Goal: Information Seeking & Learning: Learn about a topic

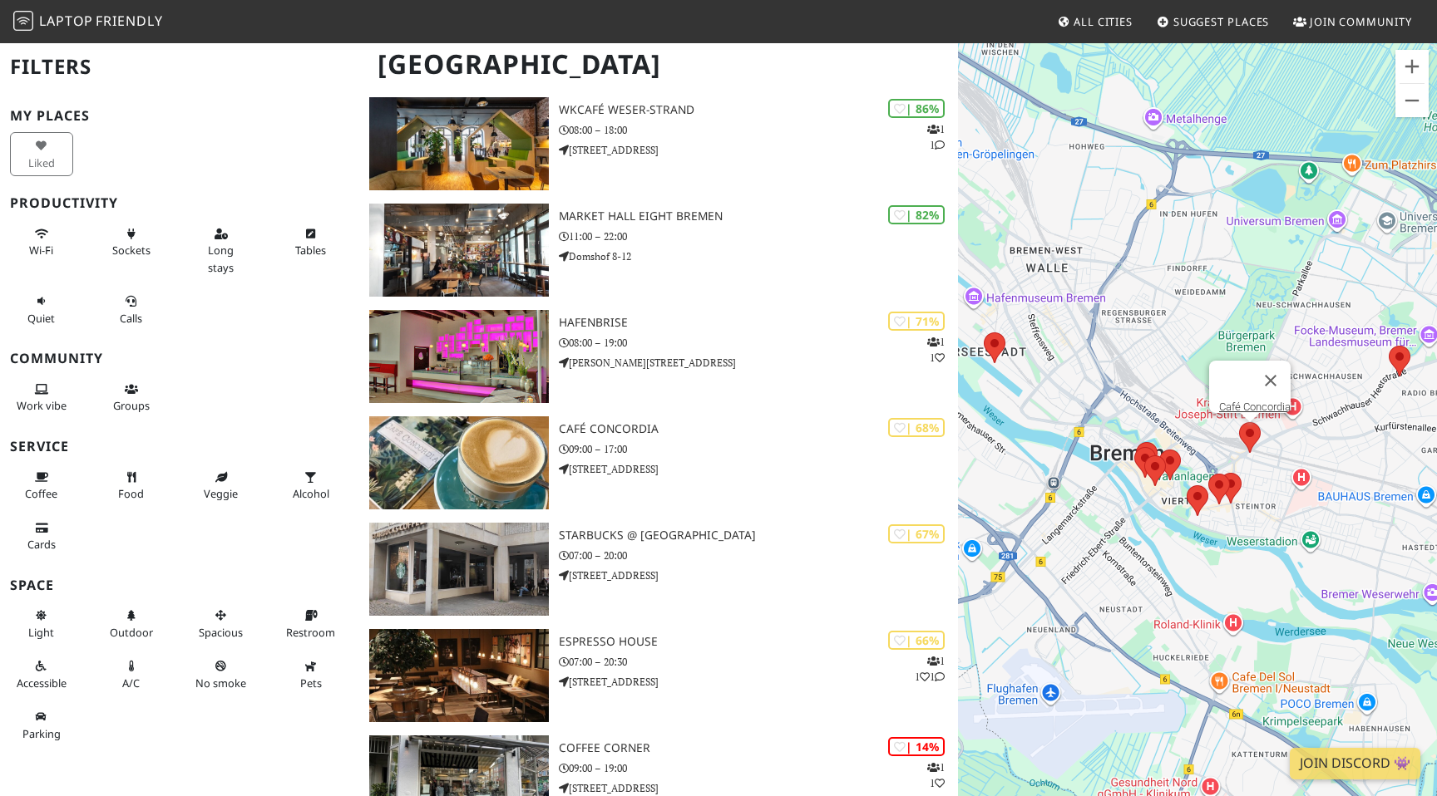
scroll to position [342, 0]
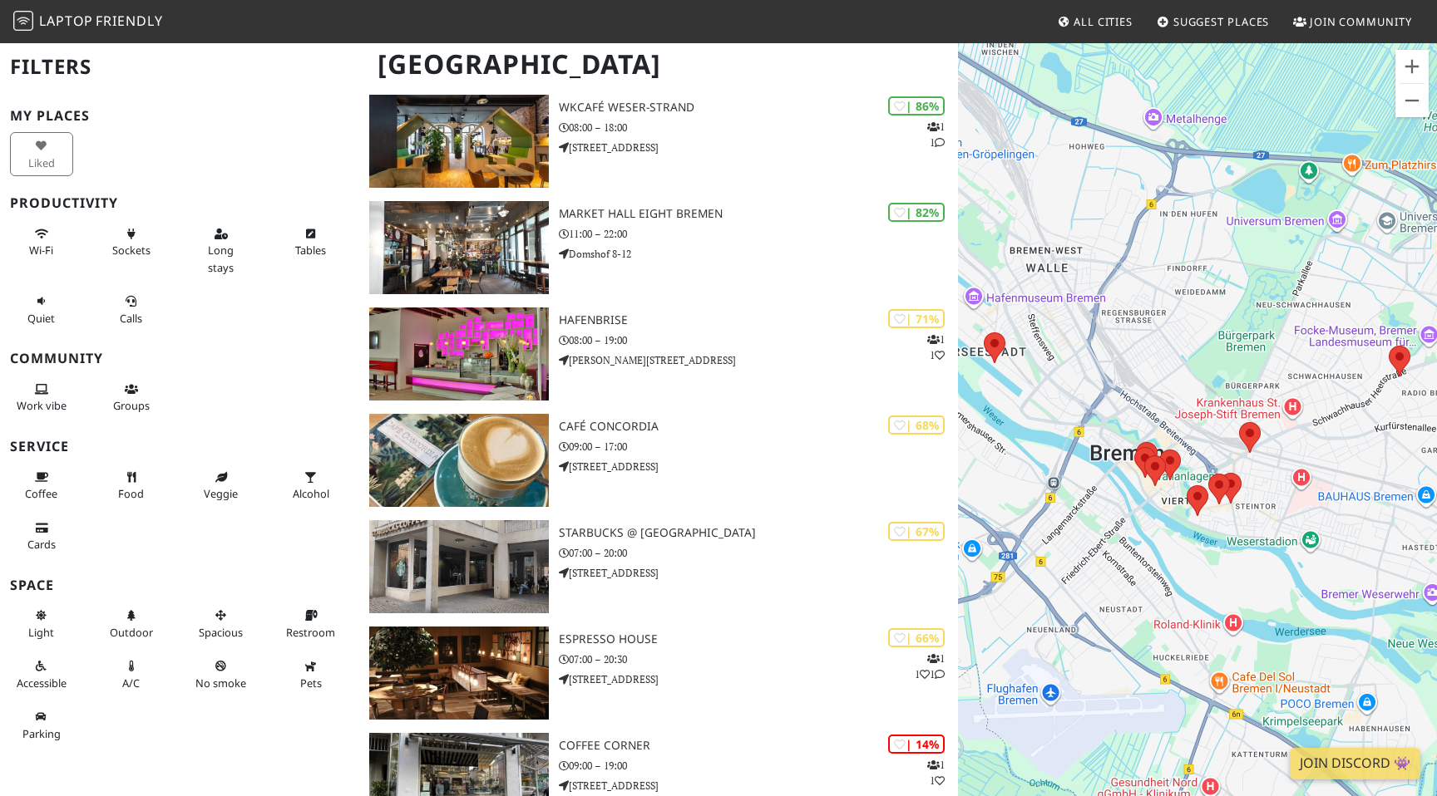
drag, startPoint x: 599, startPoint y: 639, endPoint x: 1274, endPoint y: 2, distance: 928.6
click at [0, 0] on body "Laptop Friendly All Cities Suggest Places Join Community Bremen Filters My Plac…" at bounding box center [718, 56] width 1437 height 796
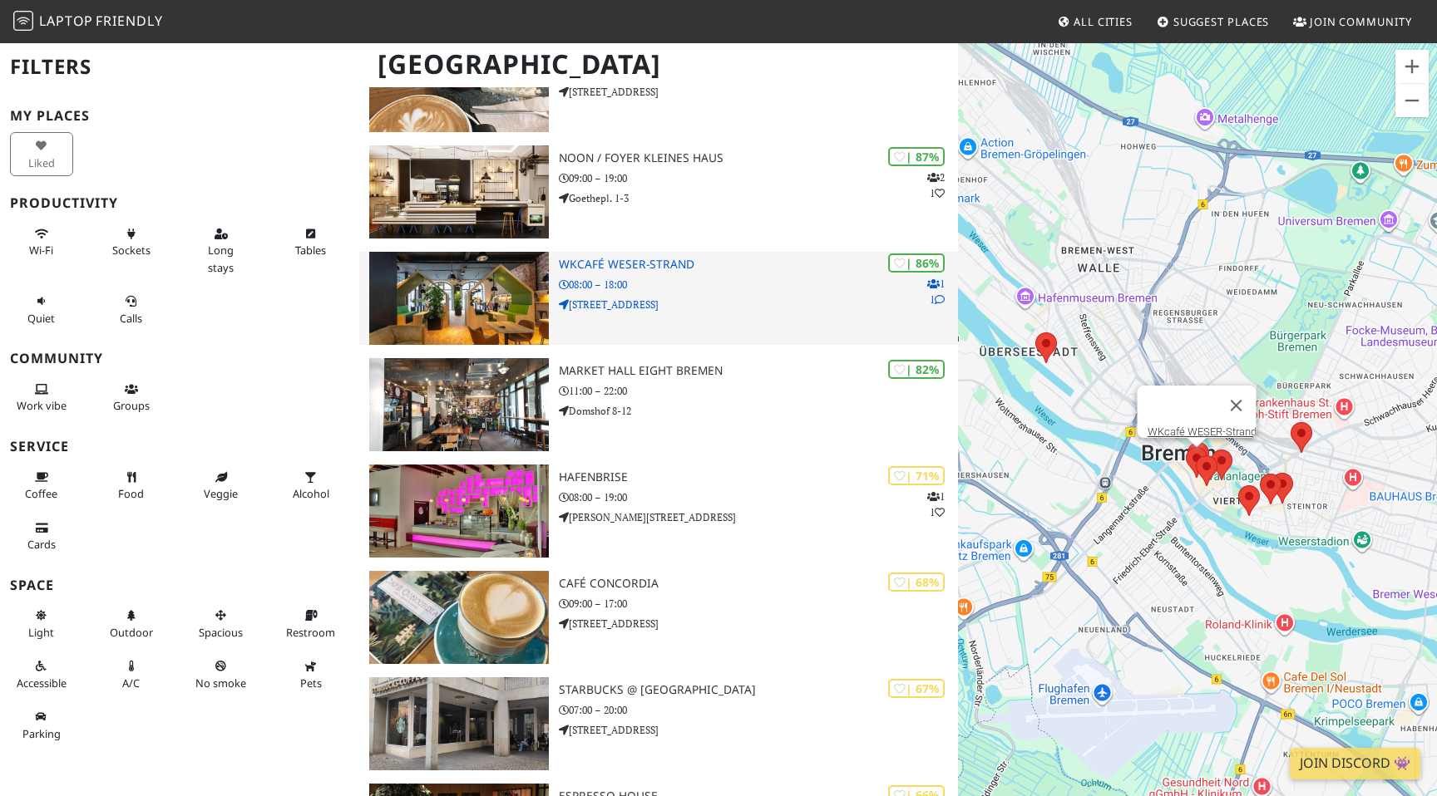
scroll to position [167, 0]
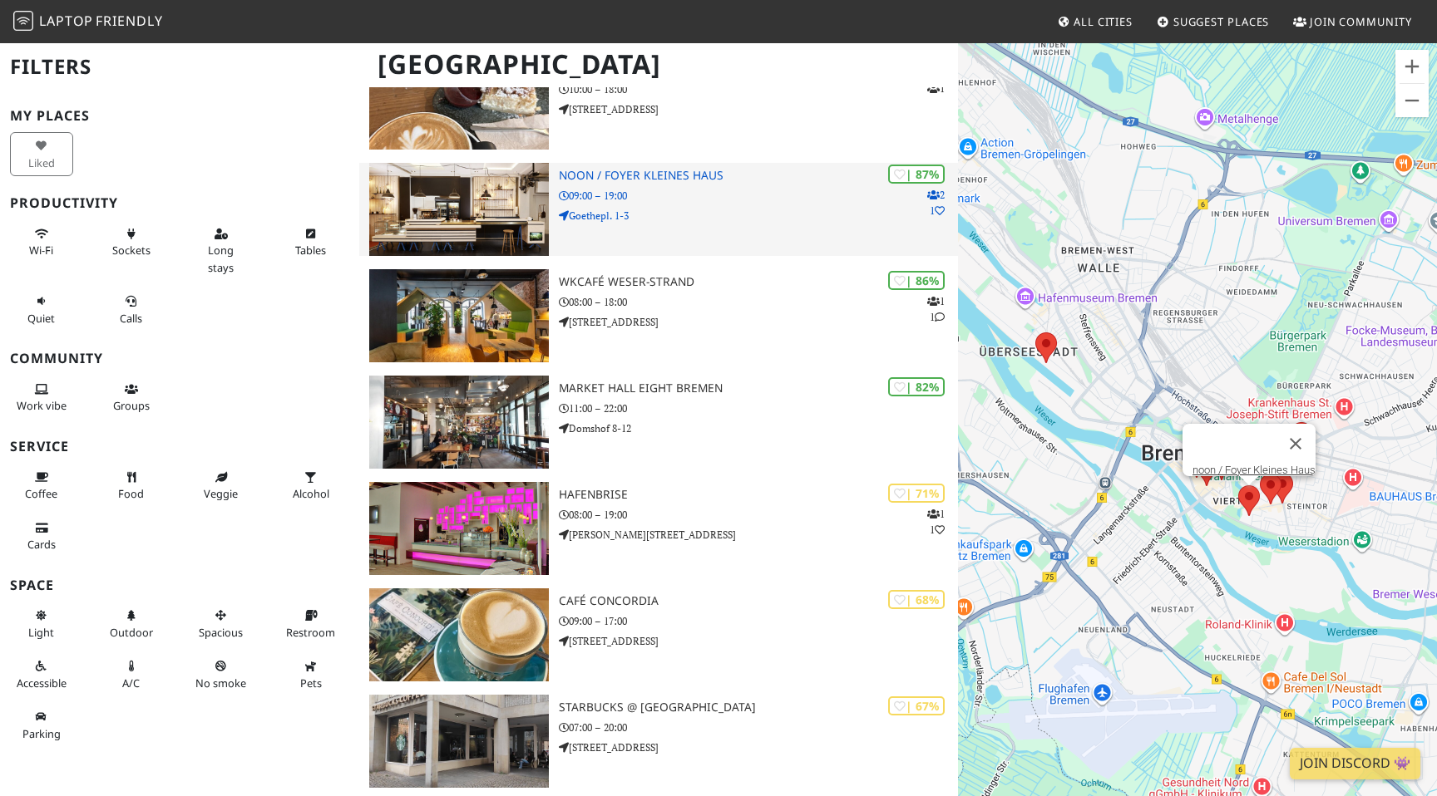
click at [650, 176] on h3 "noon / Foyer Kleines Haus" at bounding box center [758, 176] width 399 height 14
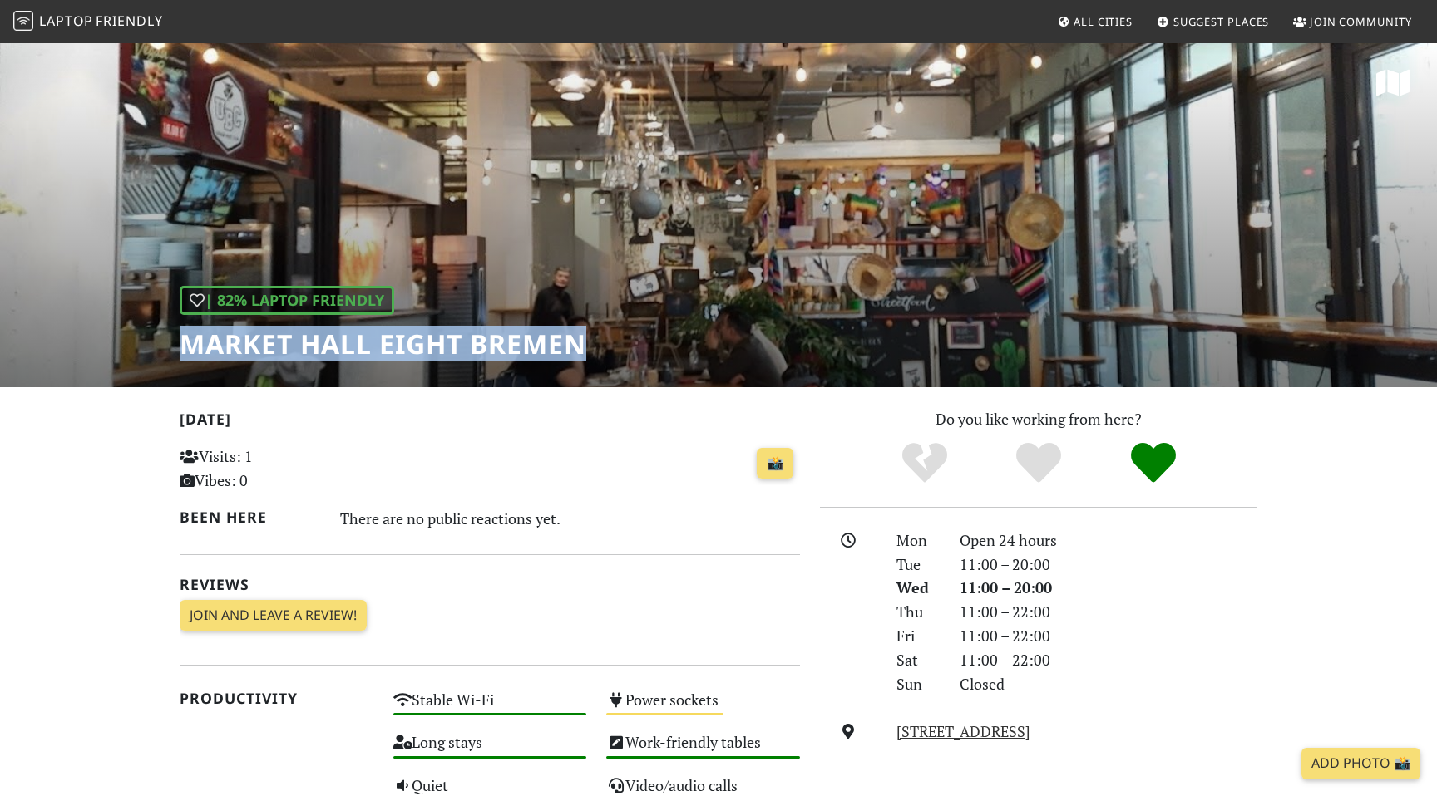
drag, startPoint x: 605, startPoint y: 352, endPoint x: 155, endPoint y: 351, distance: 450.6
click at [154, 350] on div "| 82% Laptop Friendly Market Hall Eight [GEOGRAPHIC_DATA]" at bounding box center [718, 215] width 1437 height 346
copy h1 "Market Hall Eight Bremen"
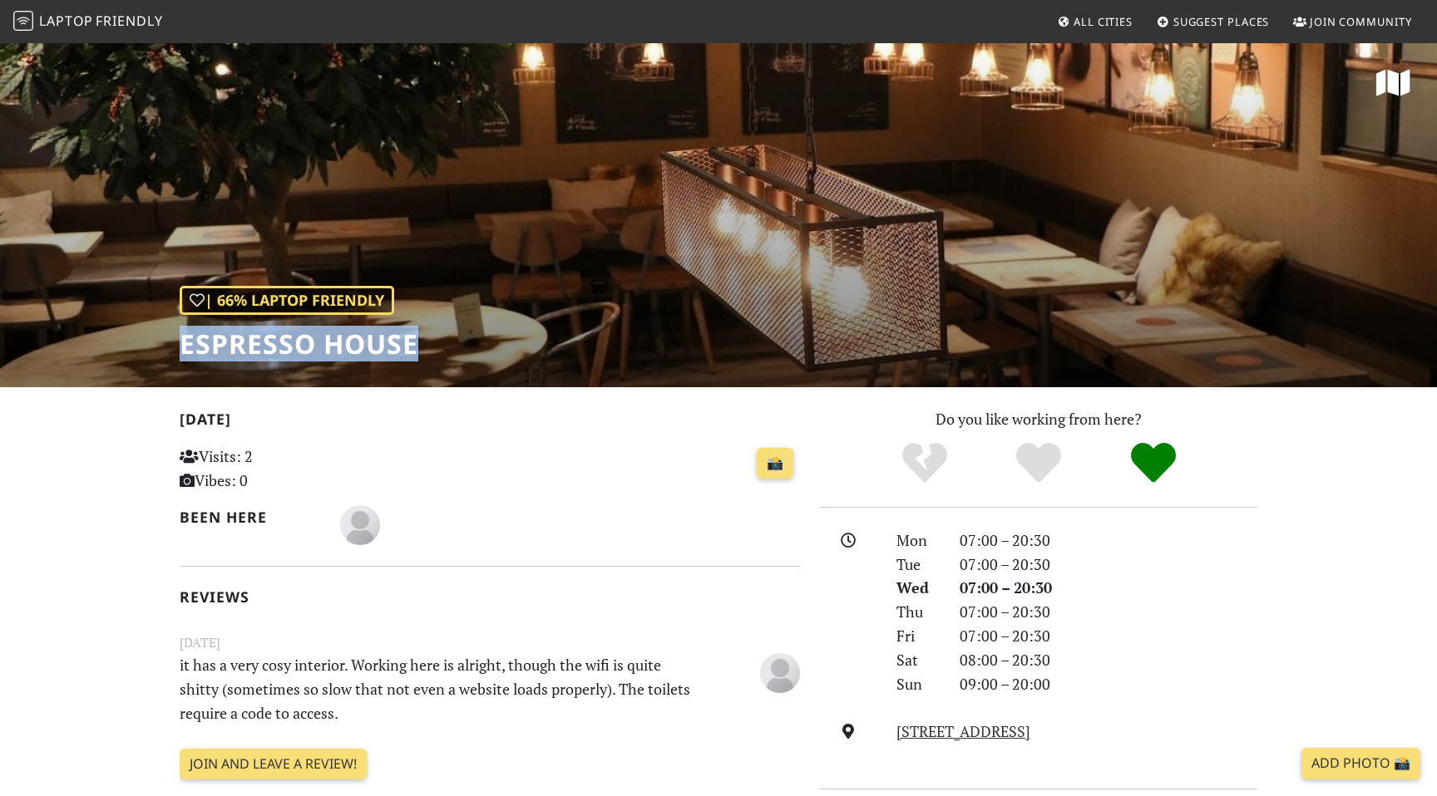
drag, startPoint x: 423, startPoint y: 343, endPoint x: 111, endPoint y: 342, distance: 312.6
click at [111, 342] on div "| 66% Laptop Friendly Espresso House" at bounding box center [718, 215] width 1437 height 346
copy h1 "Espresso House"
click at [308, 353] on h1 "Espresso House" at bounding box center [299, 344] width 239 height 32
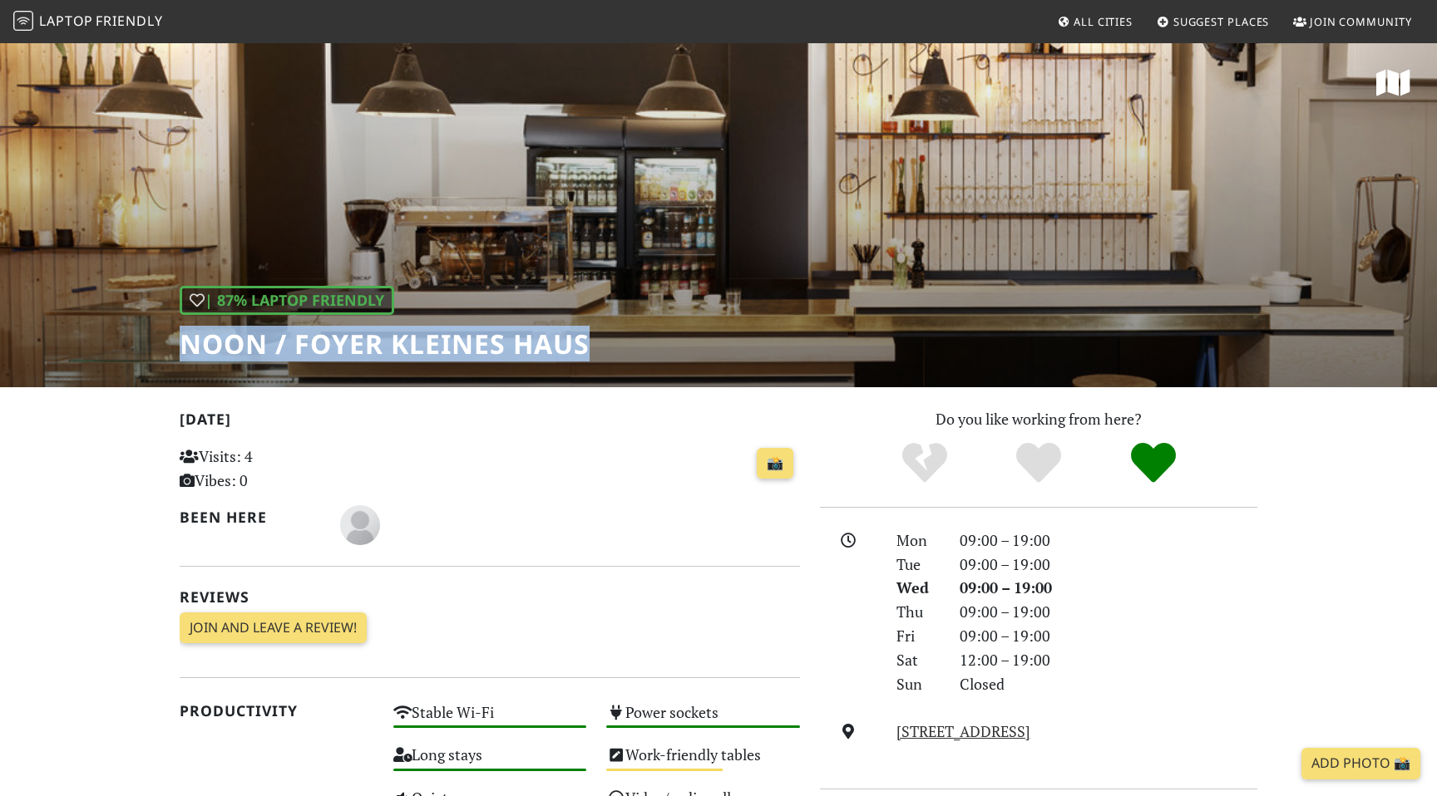
drag, startPoint x: 613, startPoint y: 339, endPoint x: 42, endPoint y: 340, distance: 570.3
click at [42, 339] on div "| 87% Laptop Friendly noon / Foyer Kleines Haus" at bounding box center [718, 215] width 1437 height 346
copy h1 "noon / Foyer Kleines Haus"
drag, startPoint x: 619, startPoint y: 362, endPoint x: 149, endPoint y: 352, distance: 469.8
click at [149, 352] on div "| 87% Laptop Friendly noon / Foyer Kleines Haus" at bounding box center [718, 215] width 1437 height 346
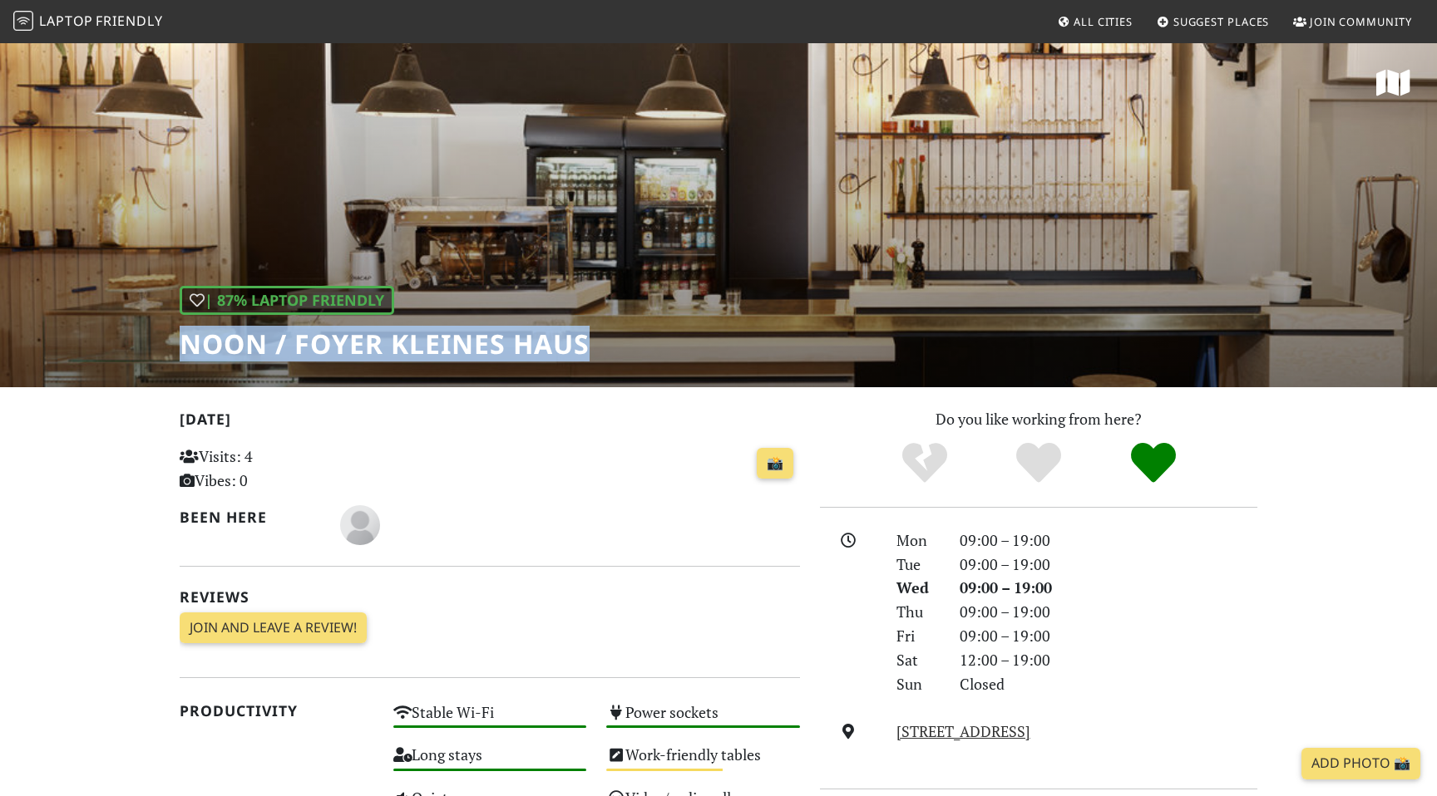
copy h1 "noon / Foyer Kleines Haus"
